Goal: Task Accomplishment & Management: Manage account settings

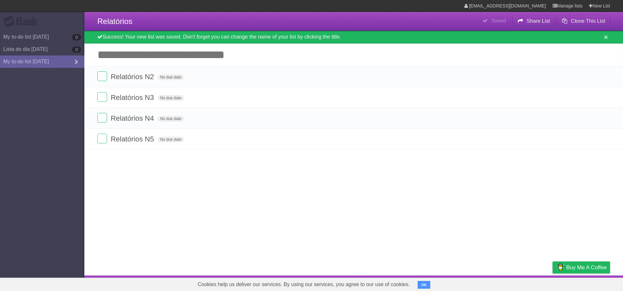
click at [101, 80] on label at bounding box center [102, 76] width 10 height 10
click at [46, 36] on link "My to-do list [DATE] 0" at bounding box center [42, 37] width 84 height 12
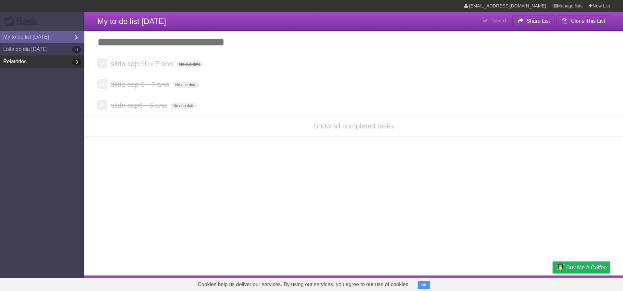
click at [51, 61] on link "Relatórios 3" at bounding box center [42, 61] width 84 height 12
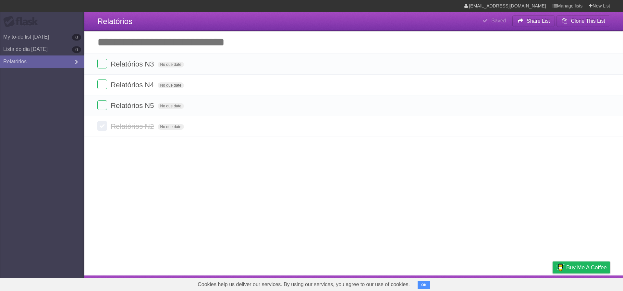
click at [63, 51] on link "Lista do dia [DATE] 0" at bounding box center [42, 49] width 84 height 12
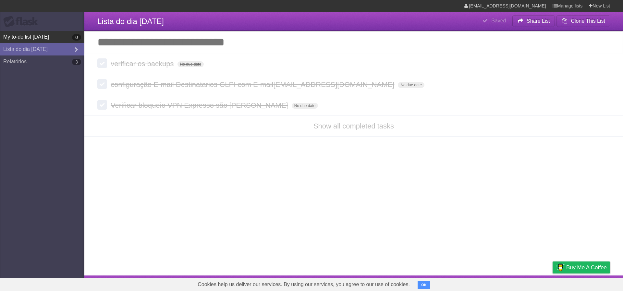
click at [29, 36] on link "My to-do list 04/19/2025 0" at bounding box center [42, 37] width 84 height 12
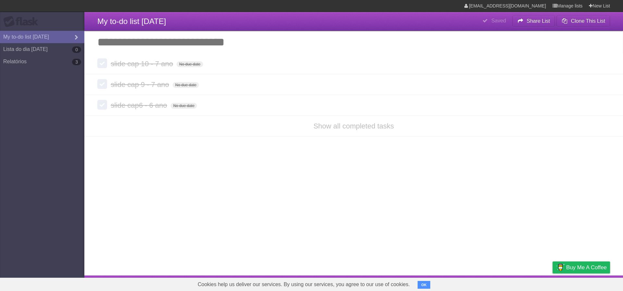
click at [48, 22] on aside "Flask My to-do list 04/19/2025 Lista do dia 07/08/25 0 Relatórios 3" at bounding box center [42, 145] width 84 height 291
drag, startPoint x: 64, startPoint y: 38, endPoint x: 311, endPoint y: 20, distance: 247.5
click at [311, 20] on header "**********" at bounding box center [353, 21] width 538 height 19
click at [563, 8] on link "Manage lists" at bounding box center [567, 6] width 30 height 12
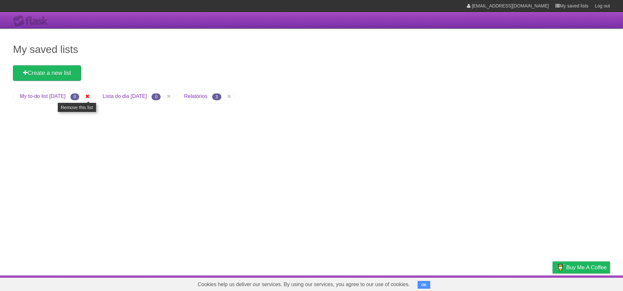
click at [90, 97] on icon at bounding box center [87, 96] width 6 height 8
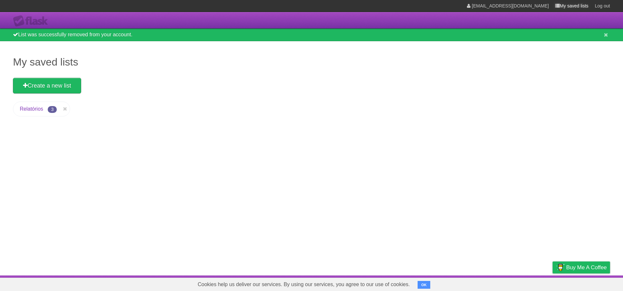
click at [573, 5] on link "My saved lists" at bounding box center [571, 6] width 33 height 12
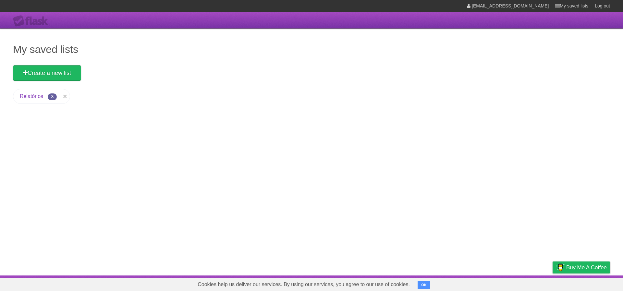
click at [426, 285] on button "OK" at bounding box center [423, 285] width 13 height 8
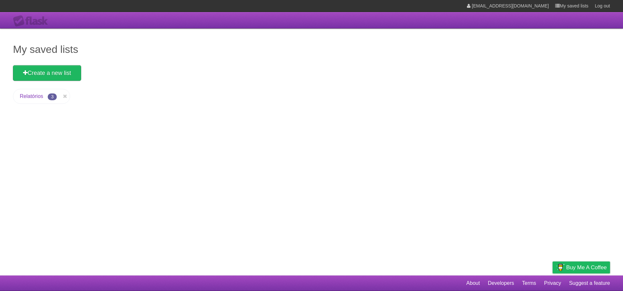
click at [34, 18] on div "Flask" at bounding box center [32, 21] width 39 height 12
click at [41, 96] on link "Relatórios" at bounding box center [31, 96] width 23 height 6
